Goal: Task Accomplishment & Management: Use online tool/utility

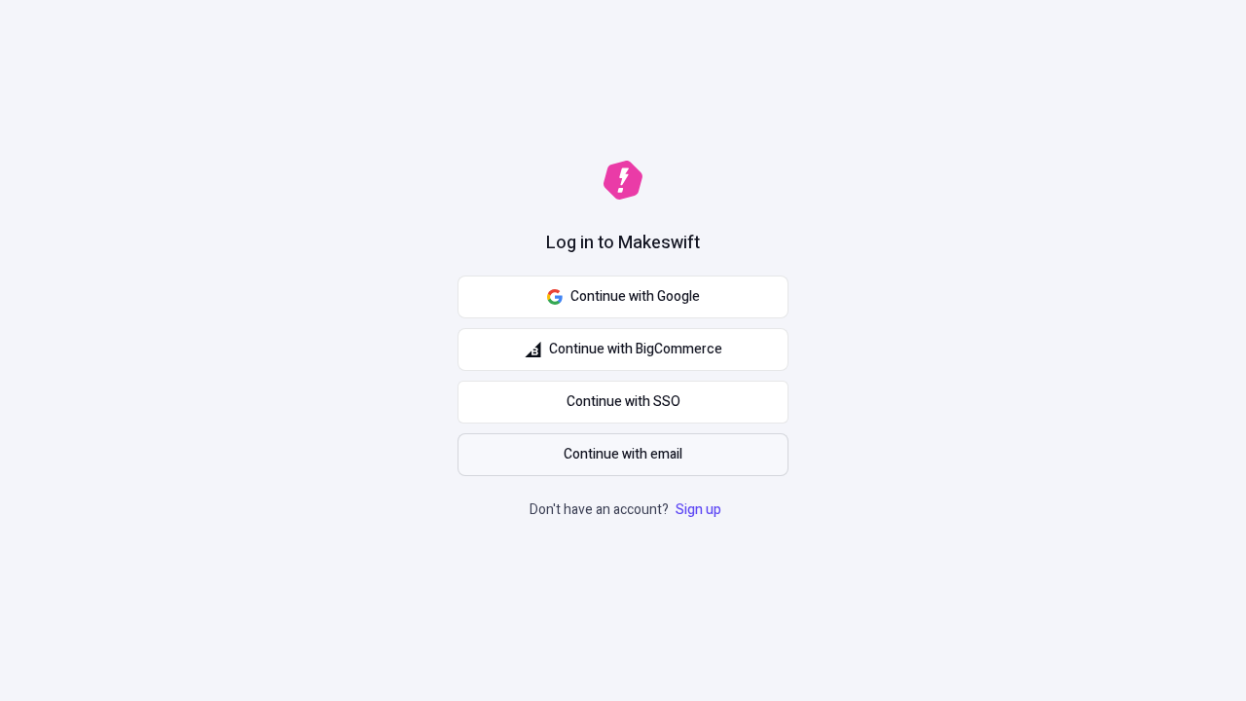
click at [623, 454] on span "Continue with email" at bounding box center [622, 454] width 119 height 21
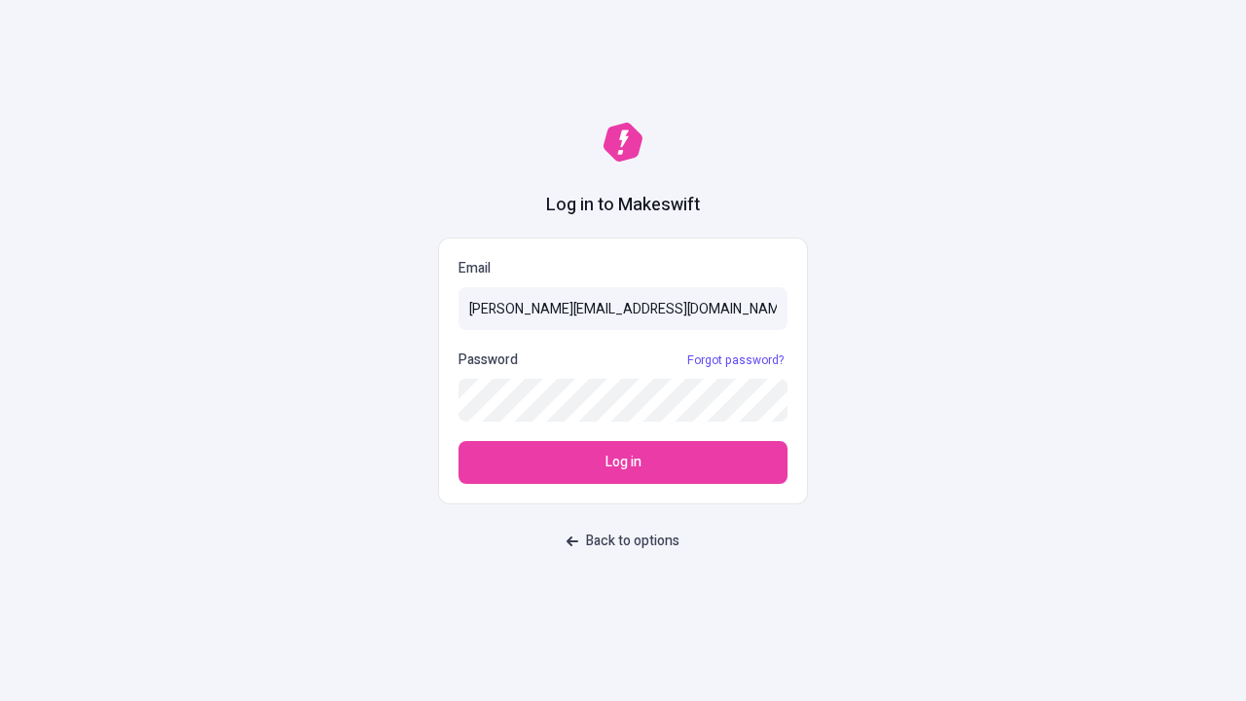
type input "[PERSON_NAME][EMAIL_ADDRESS][DOMAIN_NAME]"
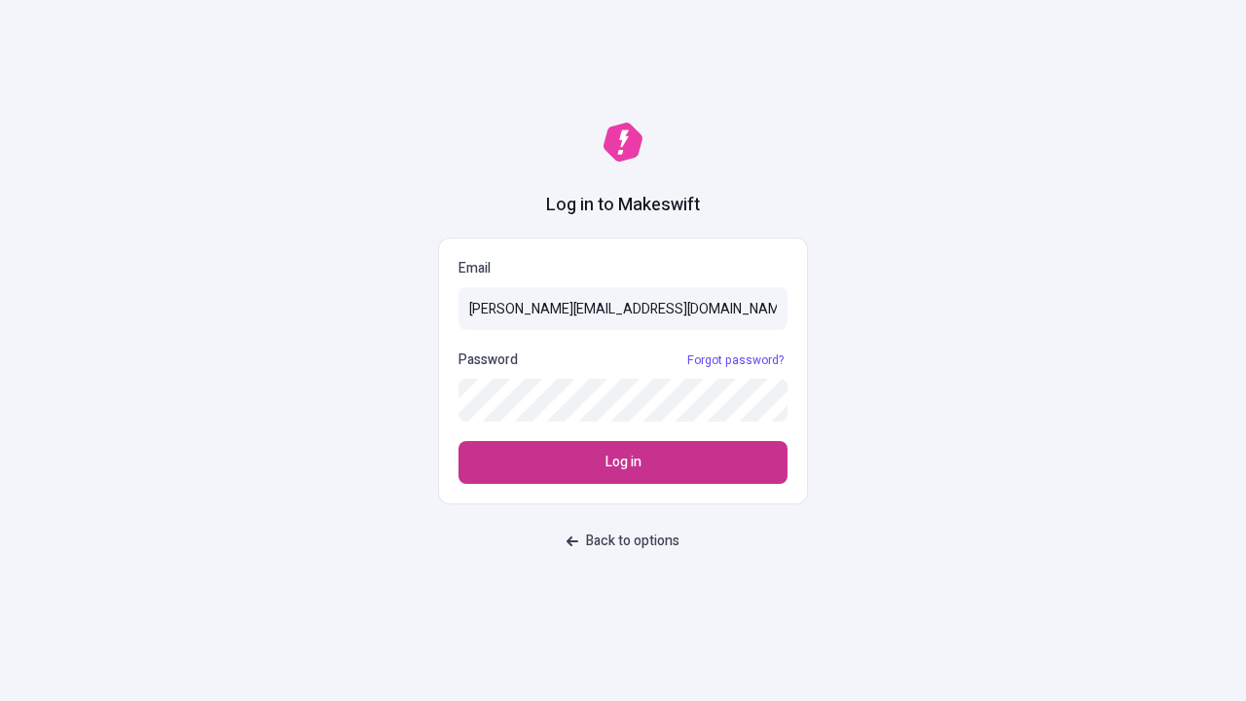
click at [623, 462] on span "Log in" at bounding box center [623, 462] width 36 height 21
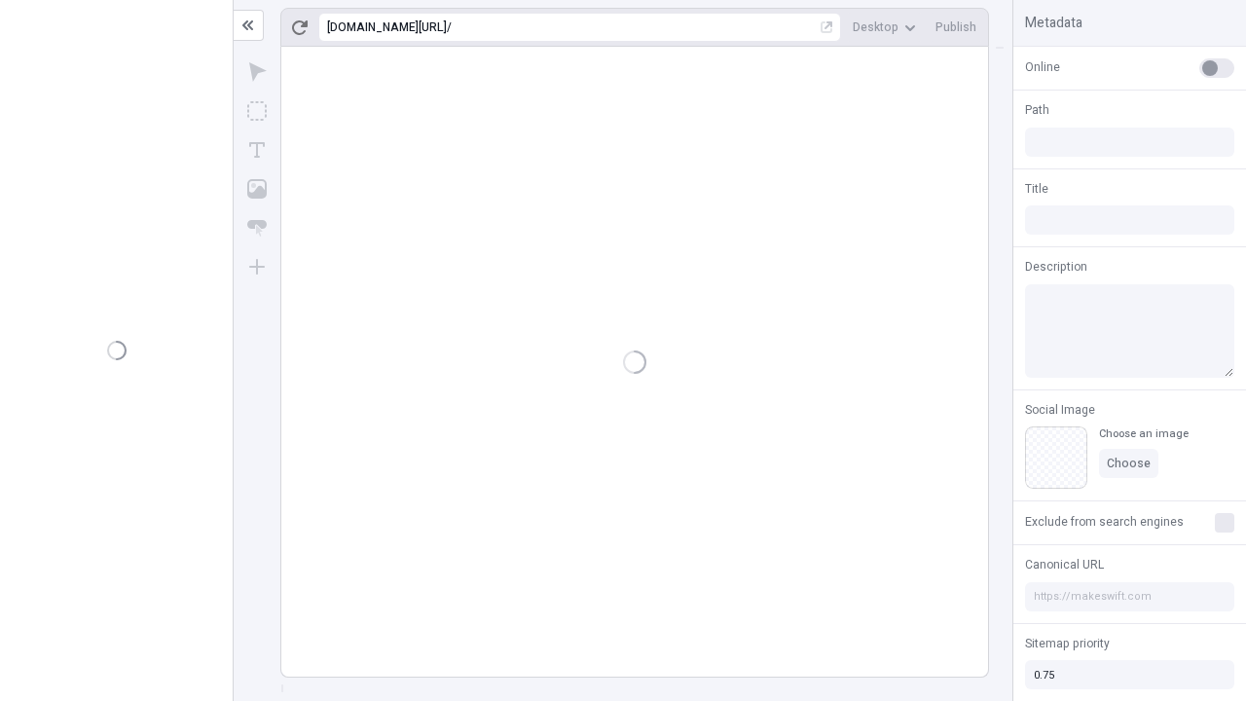
type input "/deep-link-acidus"
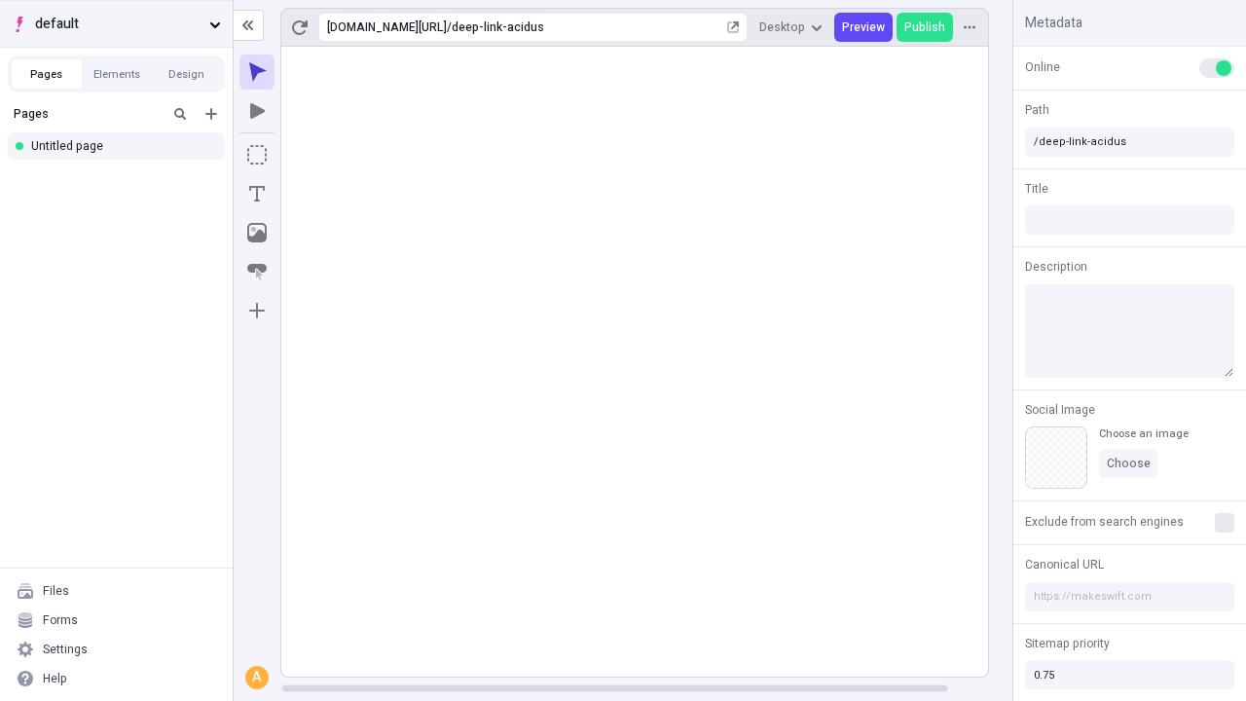
click at [116, 23] on span "default" at bounding box center [118, 24] width 166 height 21
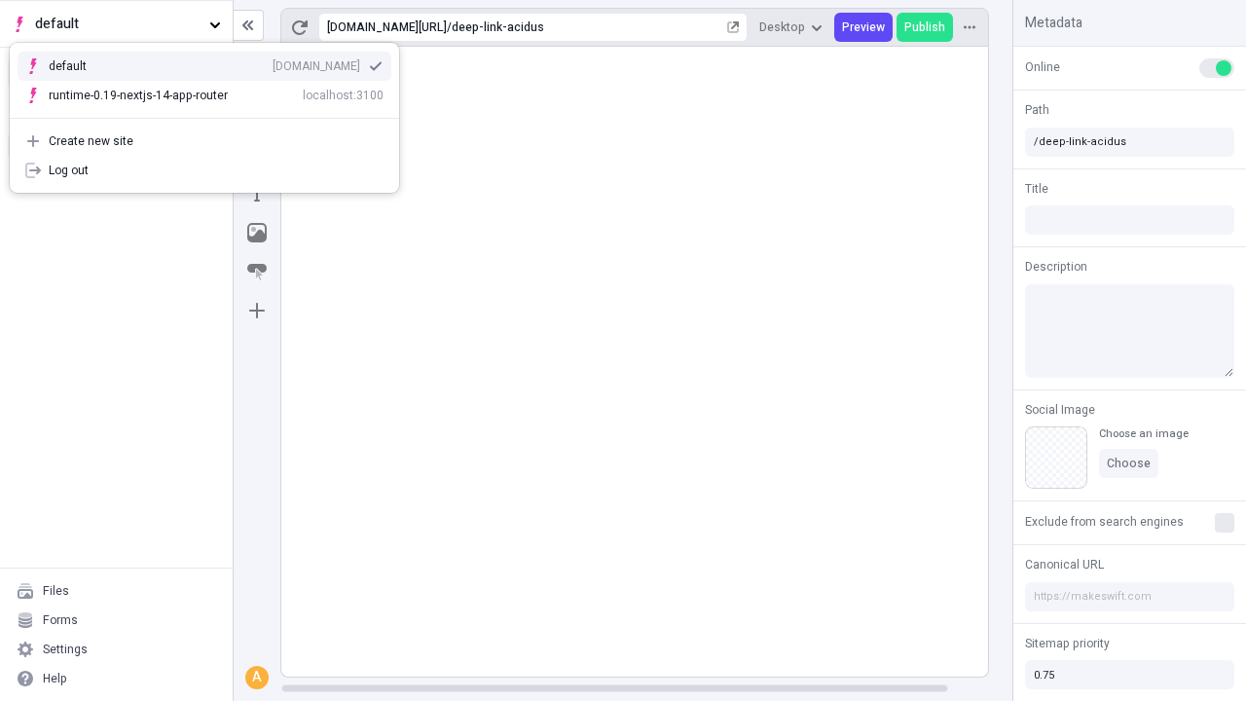
click at [204, 141] on div "Create new site" at bounding box center [216, 141] width 335 height 16
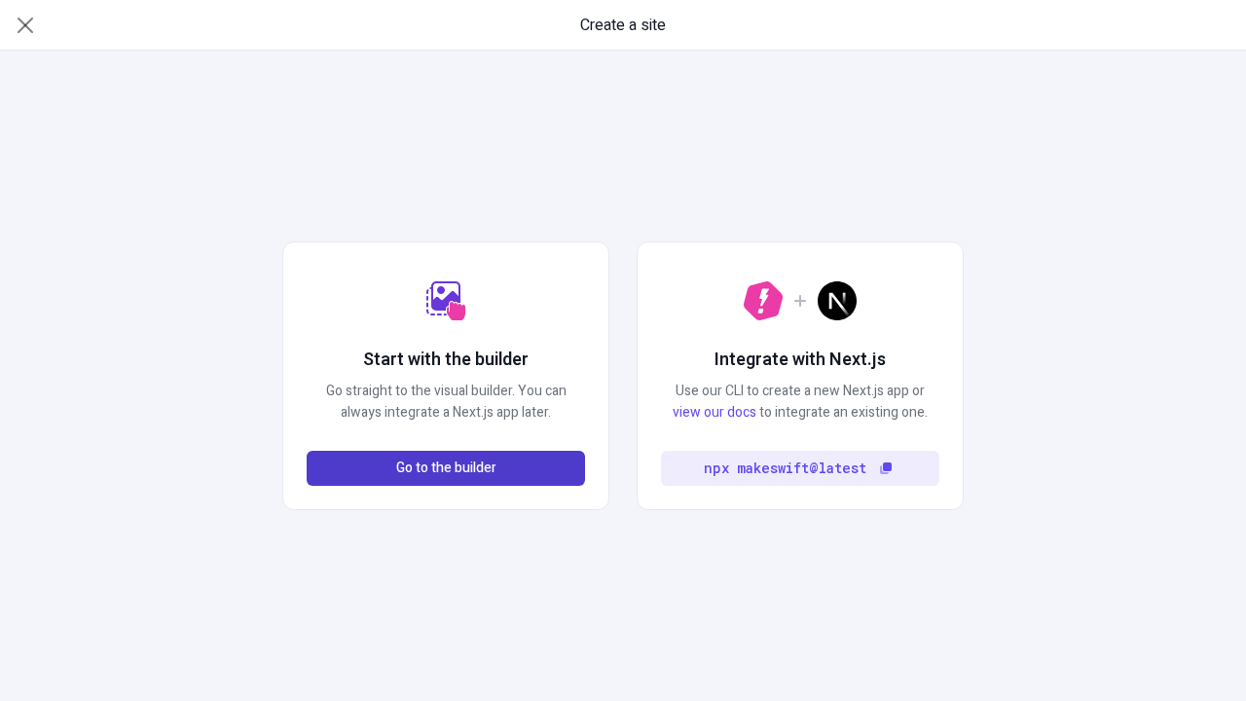
click at [446, 468] on span "Go to the builder" at bounding box center [446, 467] width 100 height 21
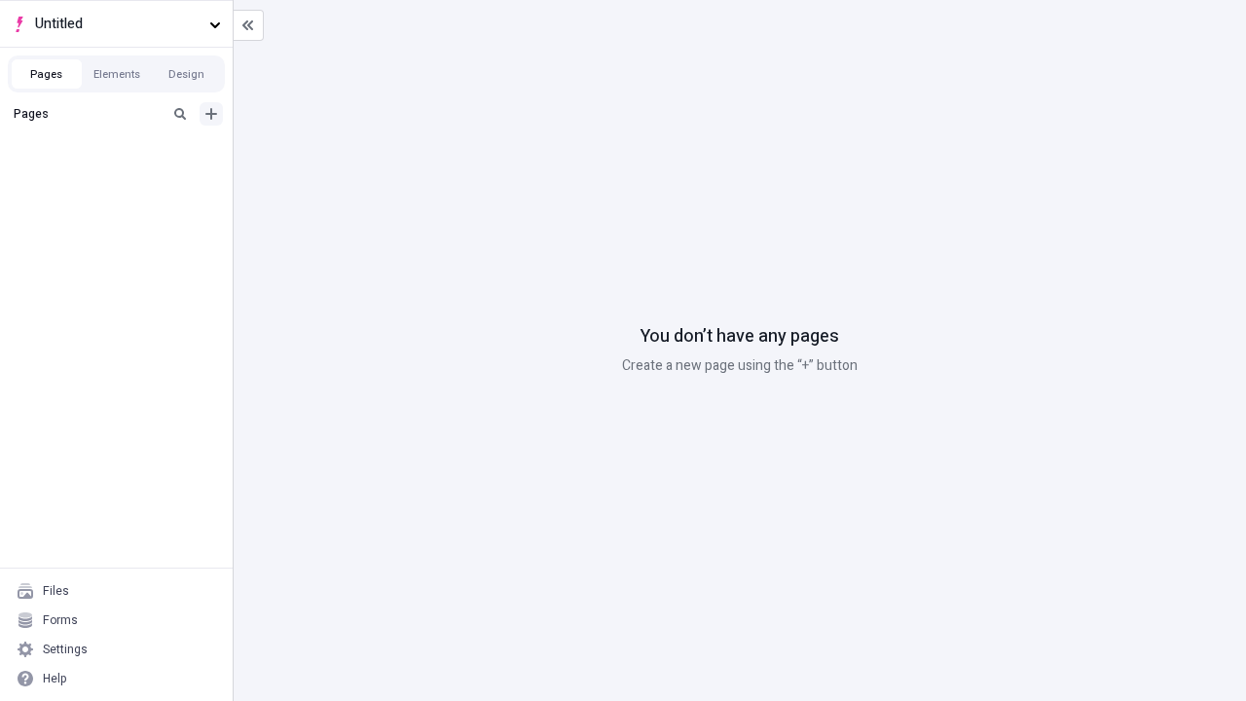
click at [211, 114] on icon "Add new" at bounding box center [211, 114] width 12 height 12
click at [122, 177] on div "Blank page" at bounding box center [121, 177] width 187 height 29
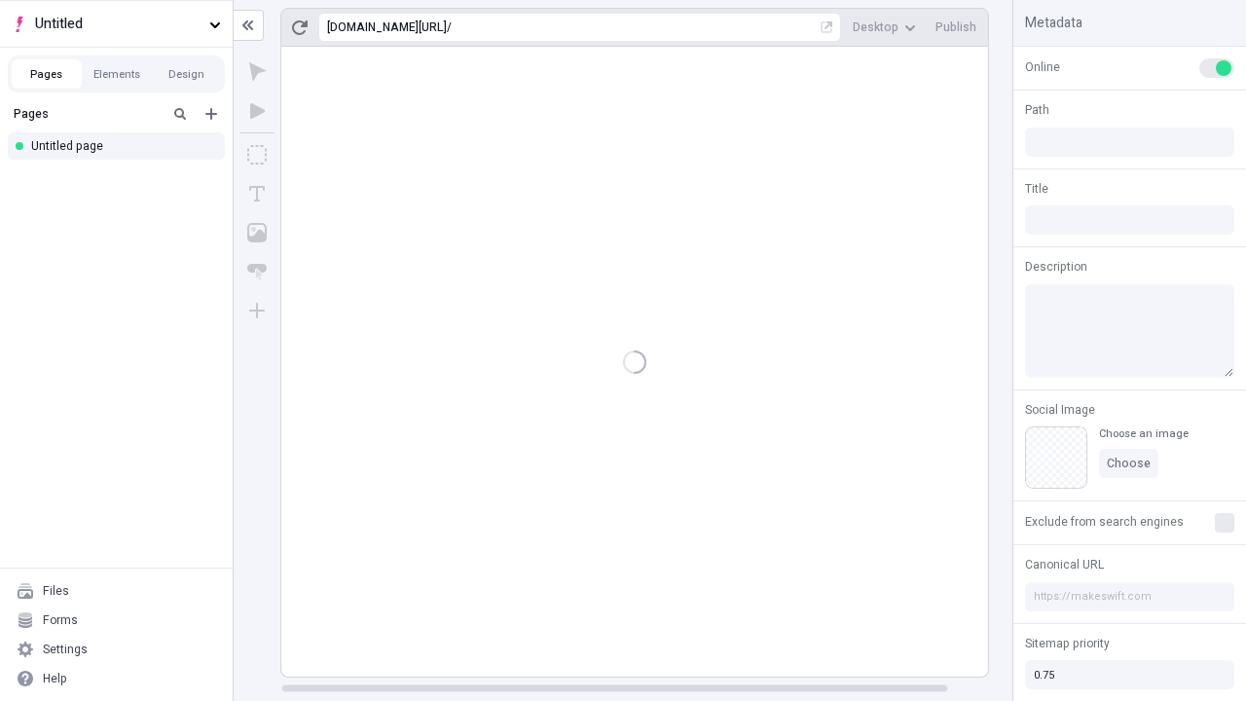
type input "/page"
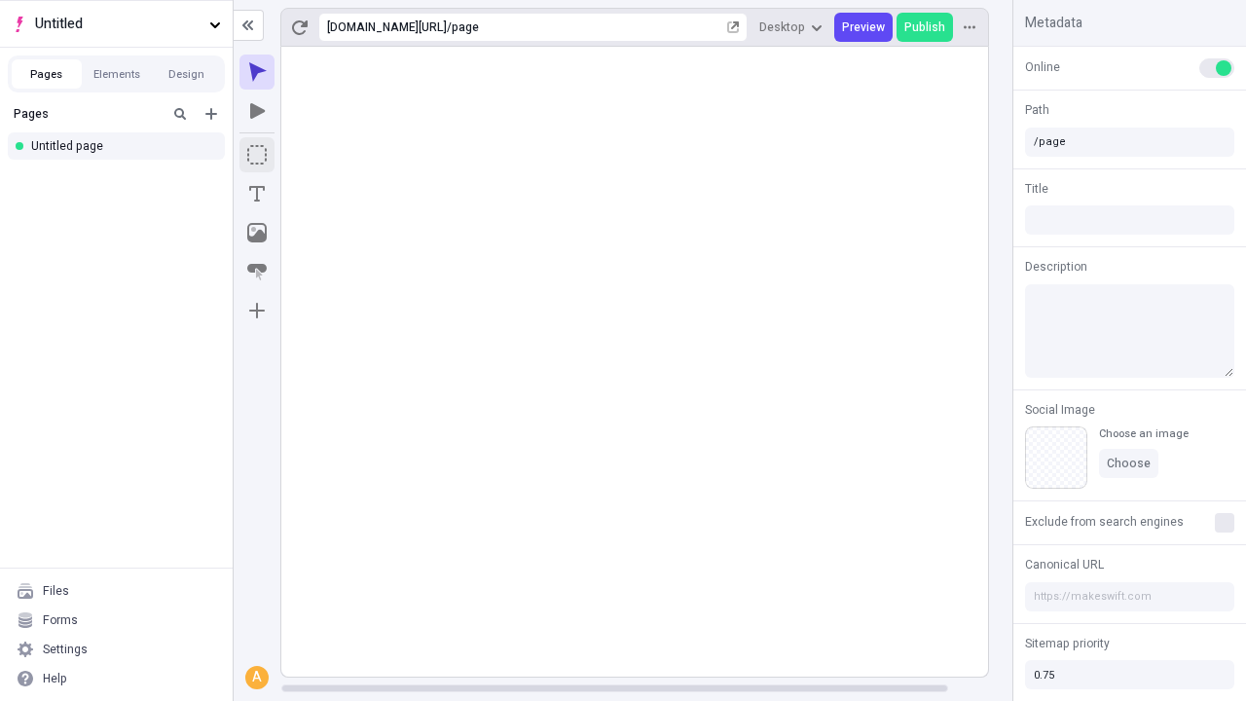
click at [257, 155] on icon "Box" at bounding box center [256, 154] width 19 height 19
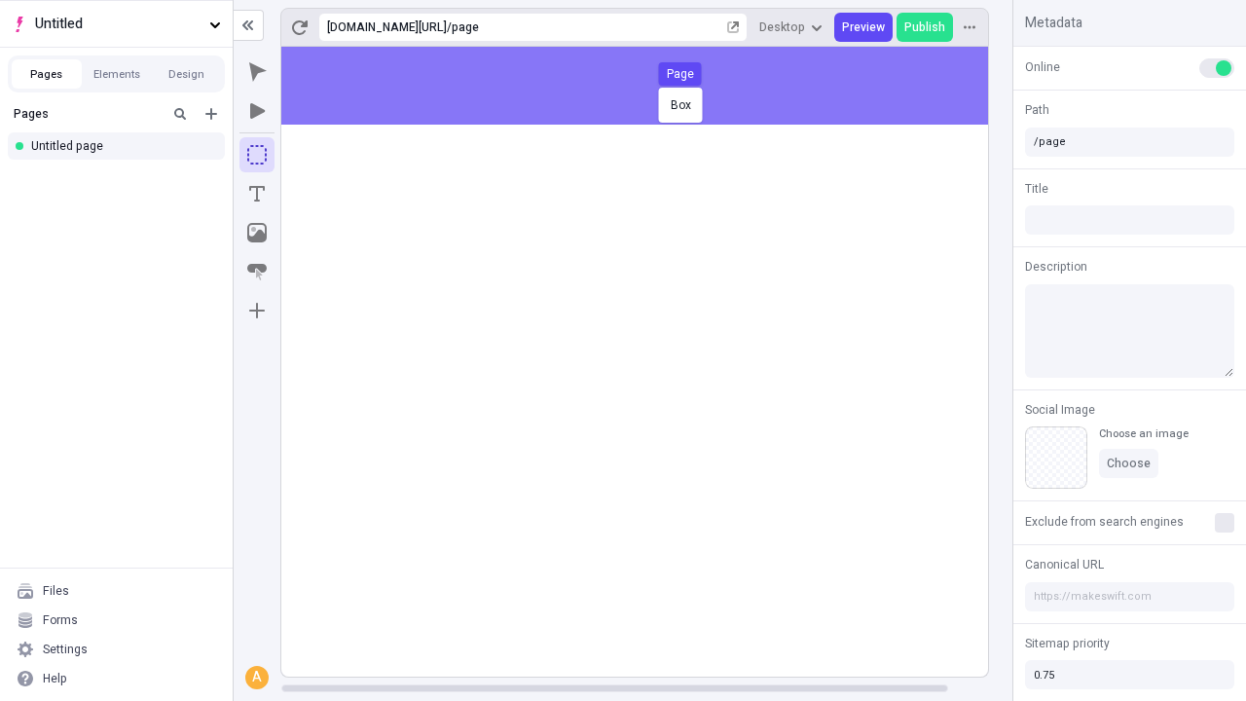
click at [654, 86] on div "Box Page" at bounding box center [623, 350] width 1246 height 701
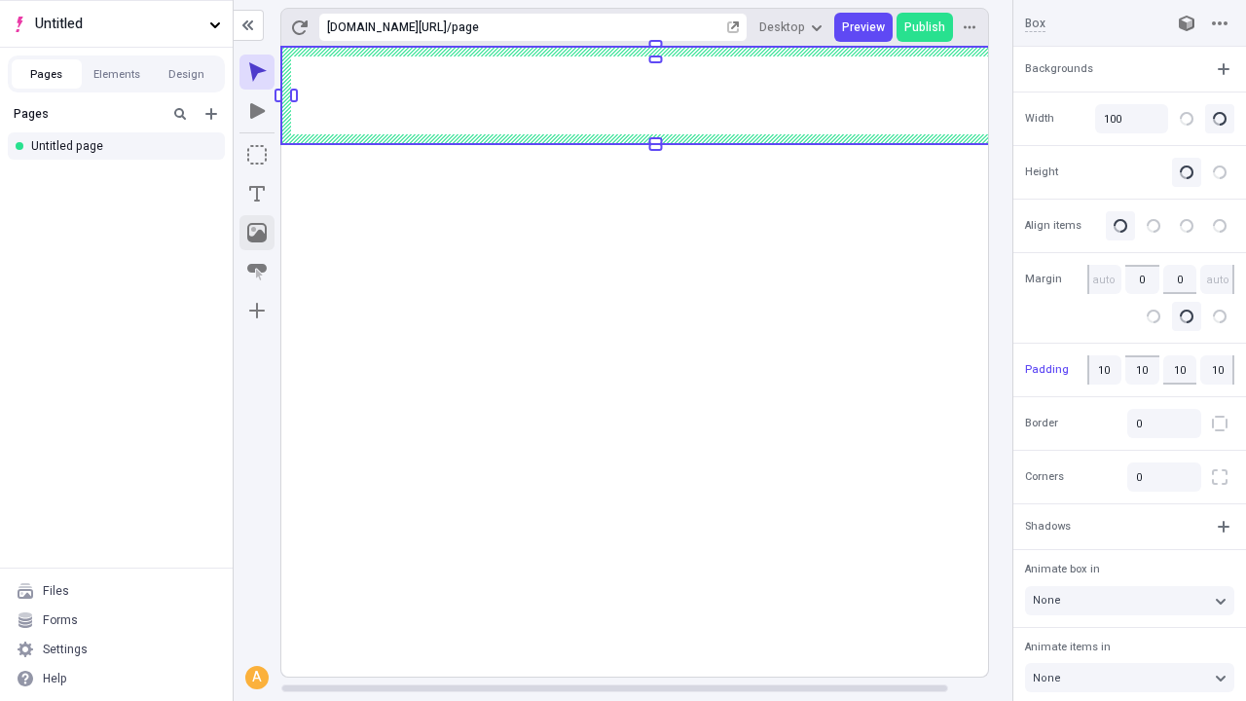
click at [257, 233] on icon "Image" at bounding box center [256, 232] width 19 height 19
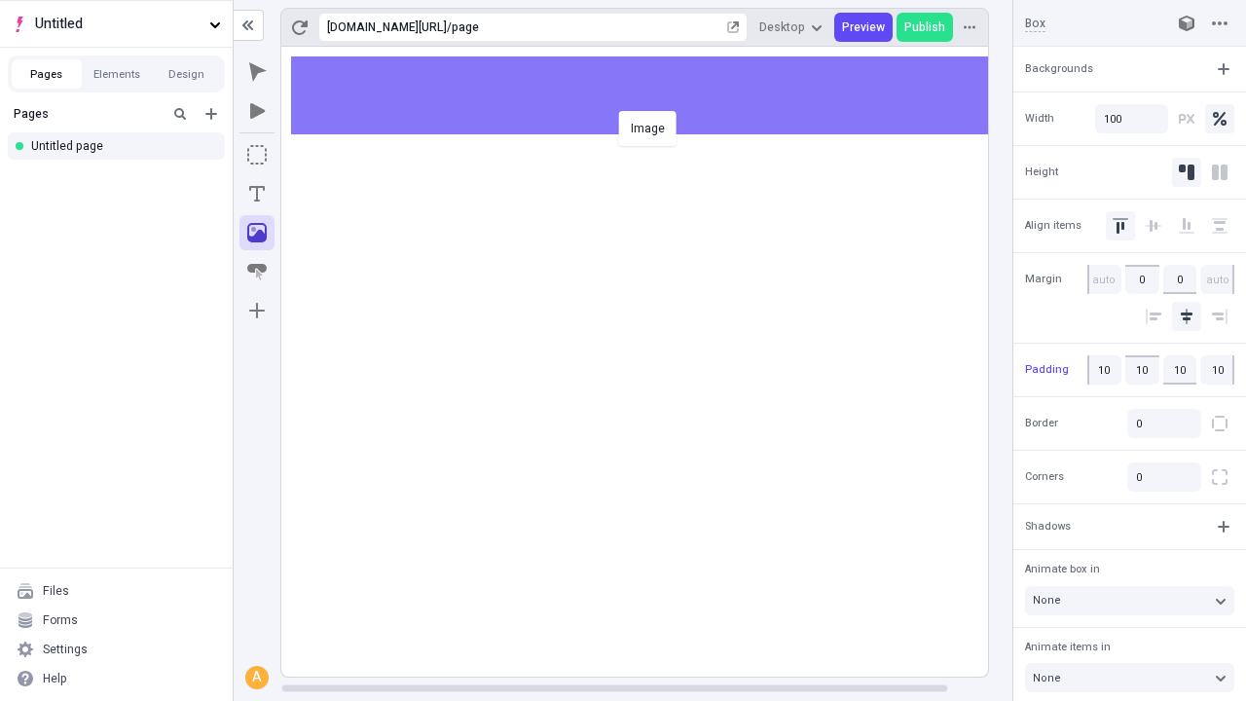
click at [654, 95] on div "Image" at bounding box center [623, 350] width 1246 height 701
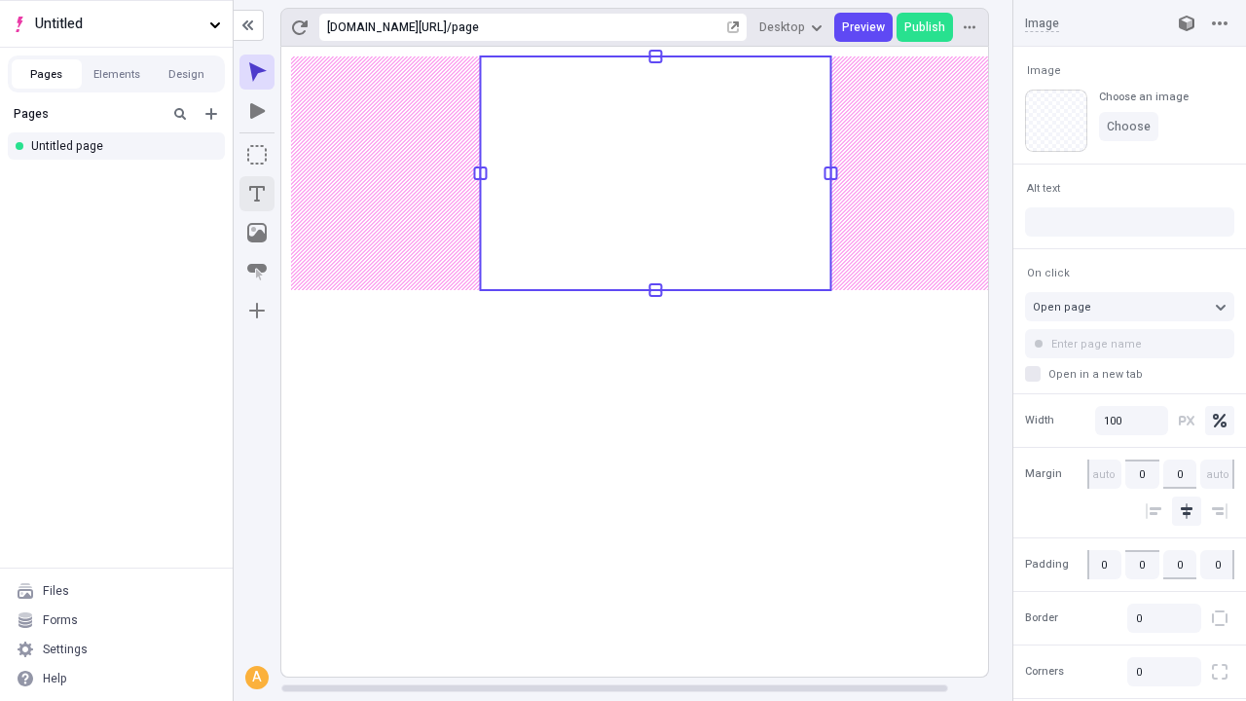
click at [257, 194] on icon "Text" at bounding box center [257, 194] width 16 height 16
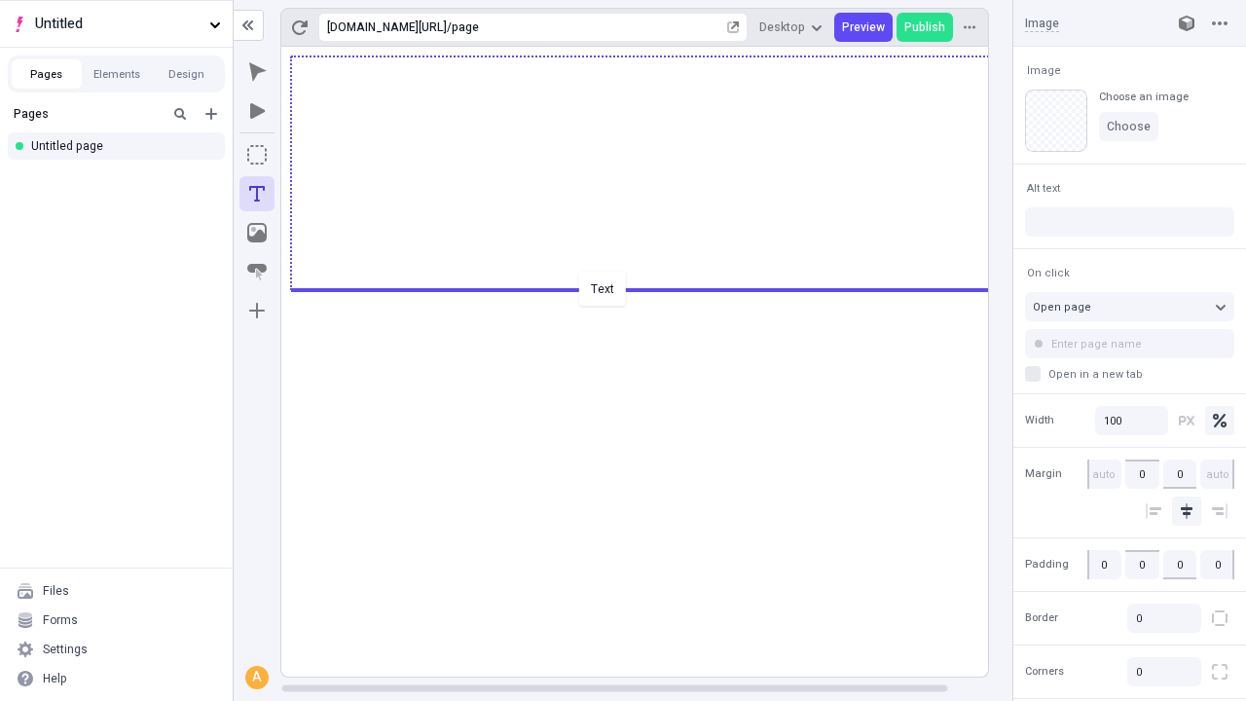
click at [654, 288] on div "Text" at bounding box center [623, 350] width 1246 height 701
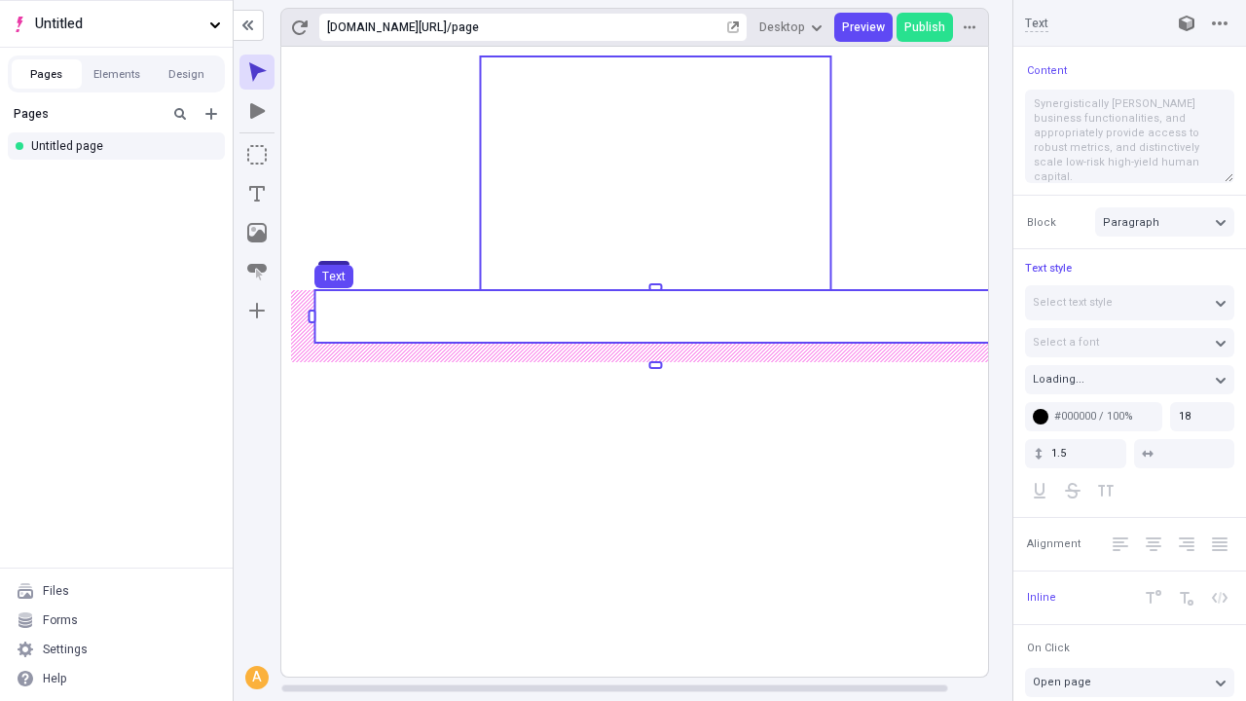
click at [654, 316] on use at bounding box center [654, 316] width 681 height 53
click at [654, 316] on rect at bounding box center [655, 362] width 748 height 630
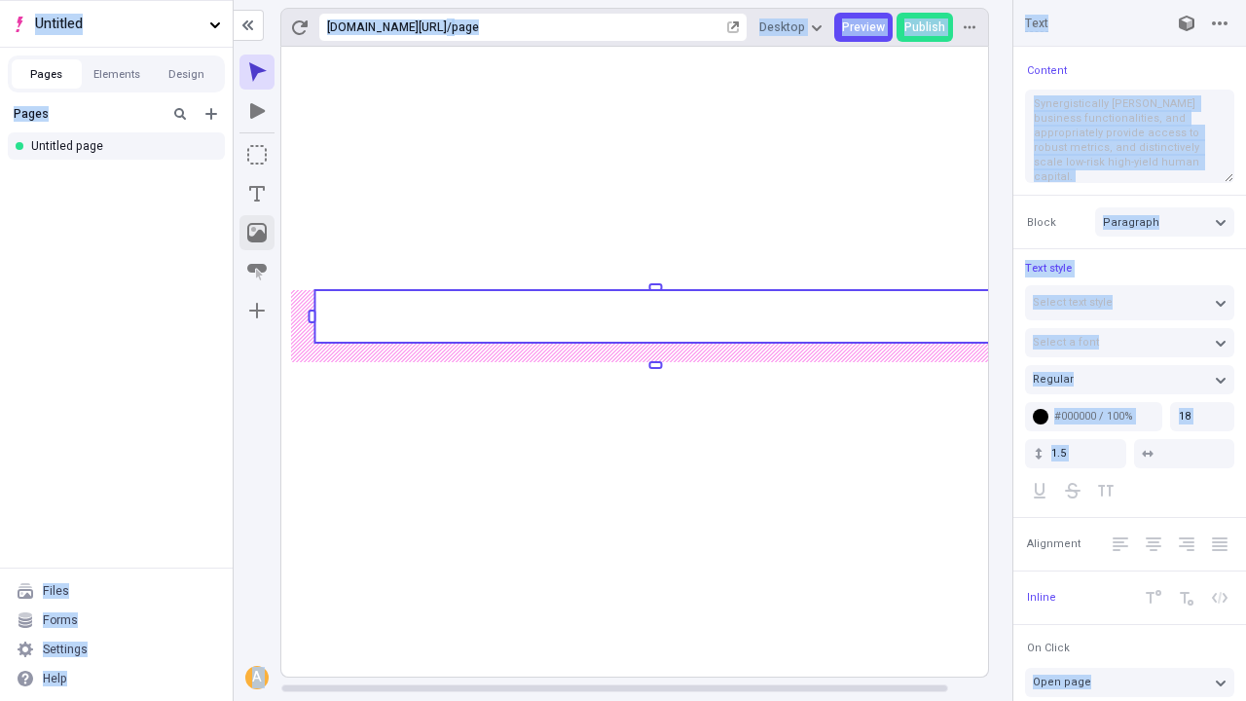
click at [257, 233] on icon "Image" at bounding box center [256, 232] width 19 height 19
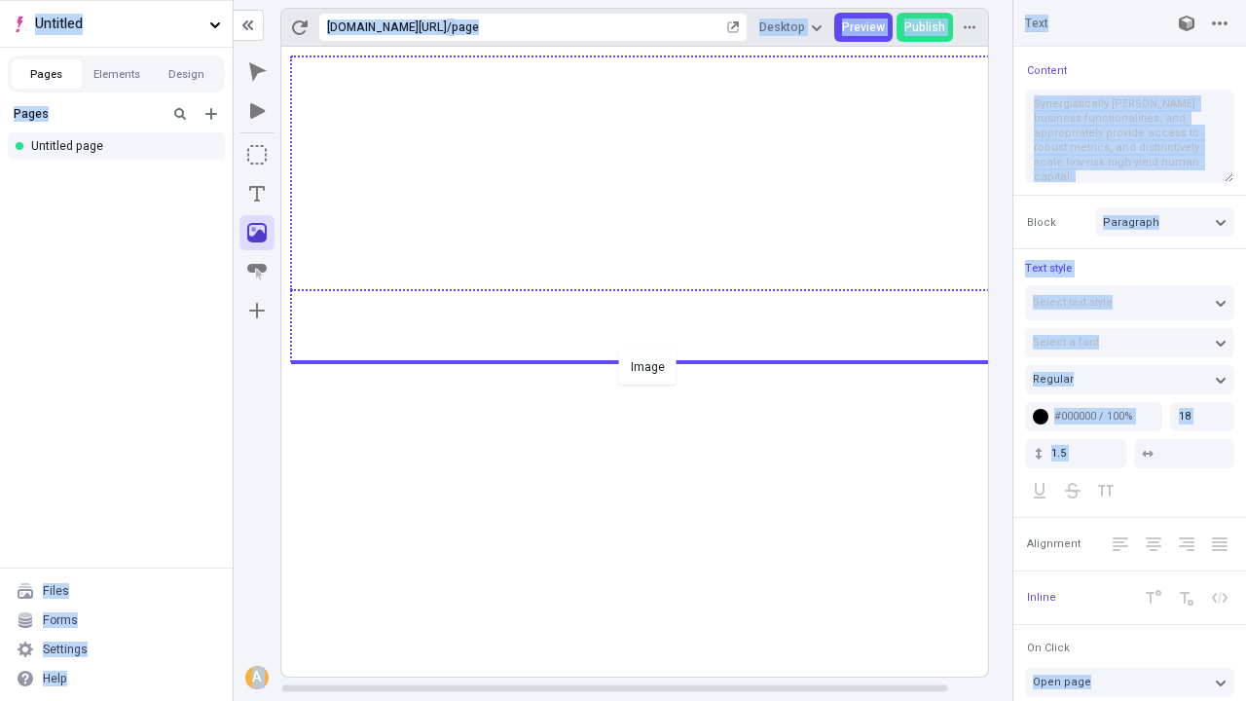
click at [654, 360] on div "Image" at bounding box center [623, 350] width 1246 height 701
